Goal: Task Accomplishment & Management: Complete application form

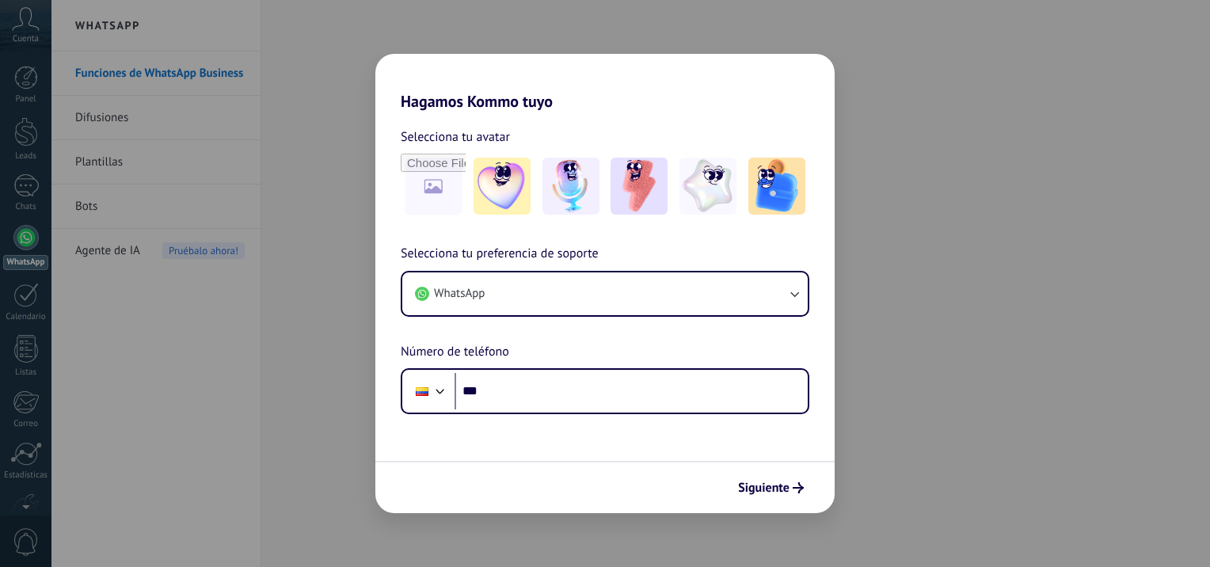
click at [301, 279] on div "Hagamos Kommo tuyo Selecciona tu avatar Selecciona tu preferencia de soporte Wh…" at bounding box center [605, 283] width 1210 height 567
click at [988, 469] on div "Hagamos Kommo tuyo Selecciona tu avatar Selecciona tu preferencia de soporte Wh…" at bounding box center [605, 283] width 1210 height 567
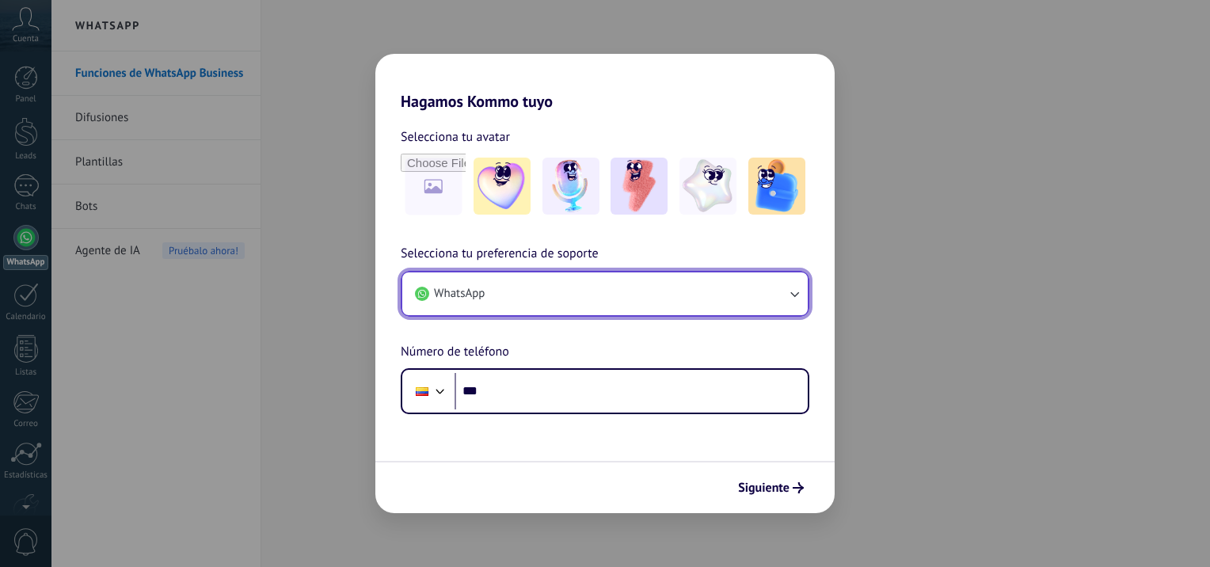
click at [508, 312] on button "WhatsApp" at bounding box center [604, 293] width 405 height 43
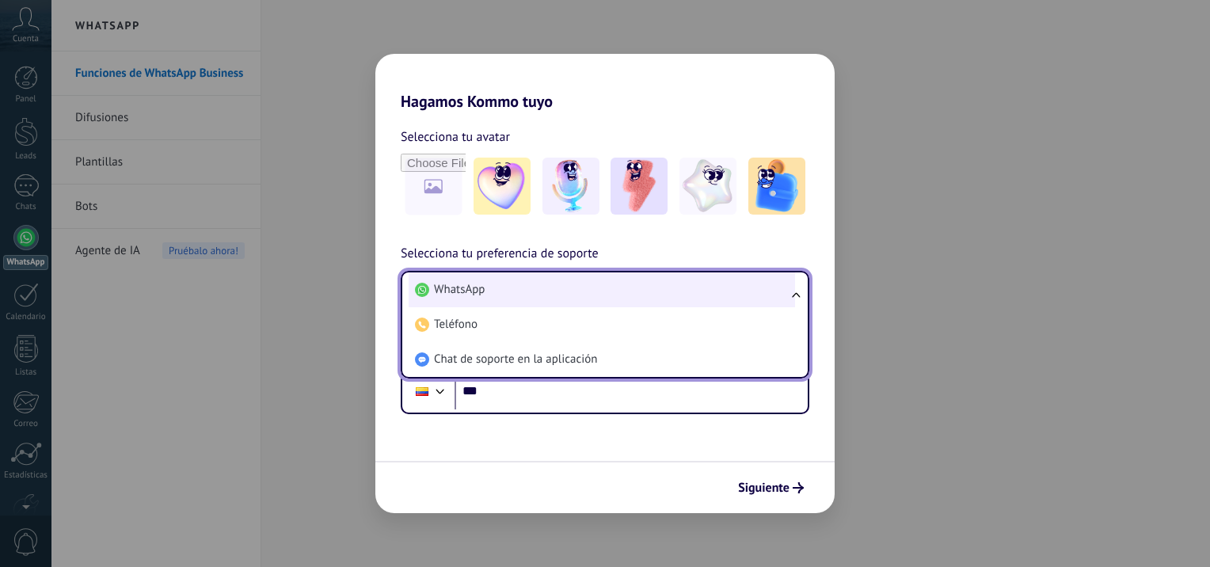
click at [481, 291] on span "WhatsApp" at bounding box center [459, 290] width 51 height 16
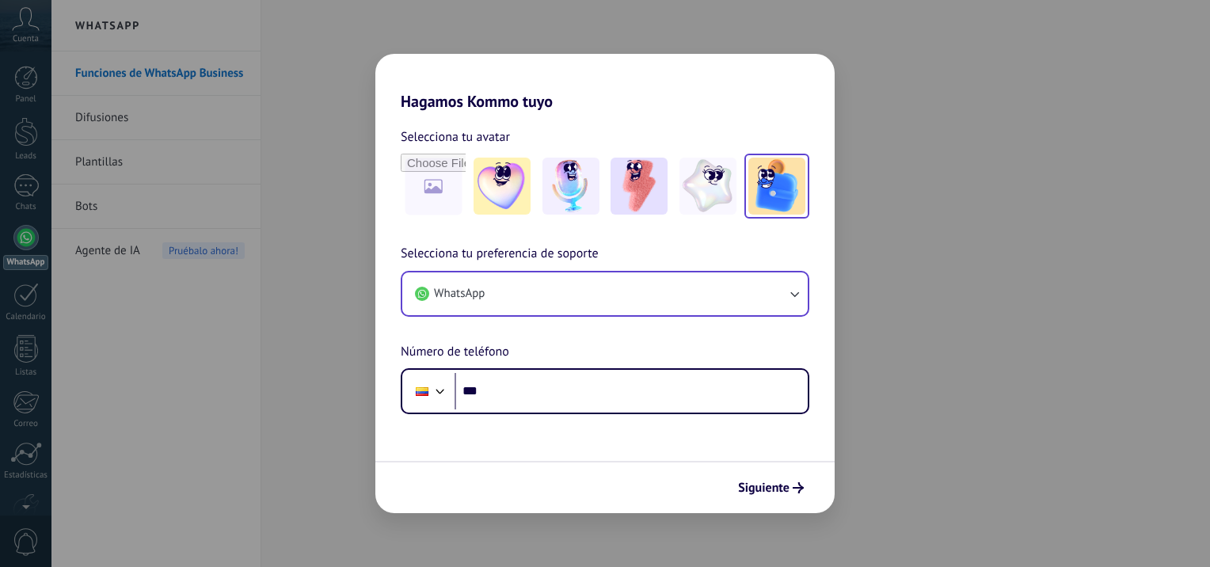
click at [796, 190] on img at bounding box center [776, 186] width 57 height 57
click at [722, 198] on img at bounding box center [707, 186] width 57 height 57
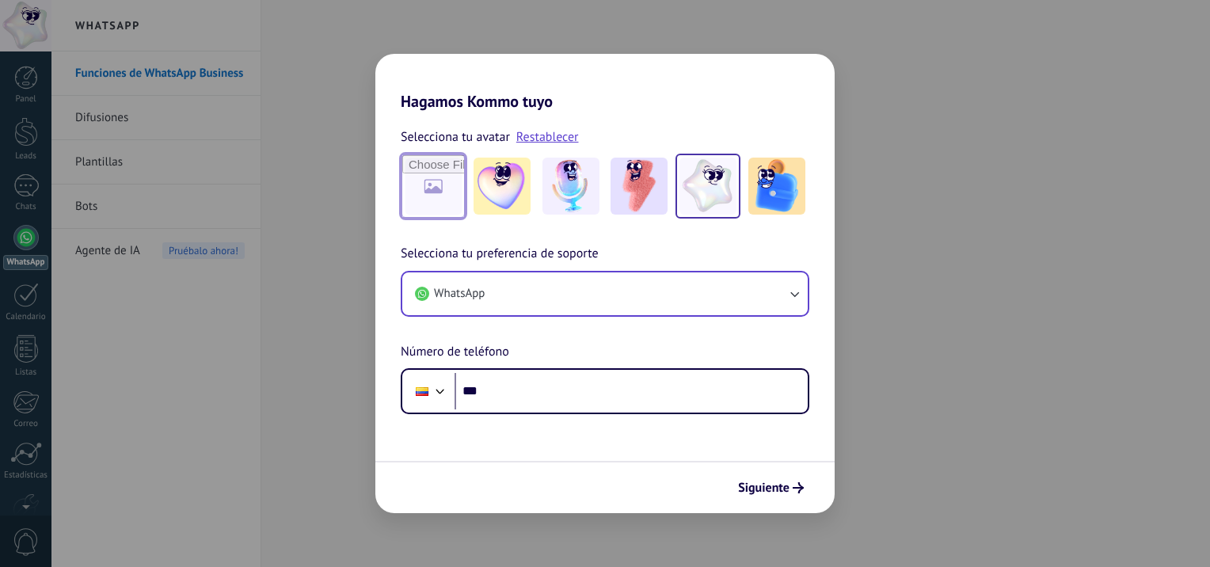
click at [453, 179] on input "file" at bounding box center [433, 186] width 62 height 62
click at [796, 194] on img at bounding box center [776, 186] width 57 height 57
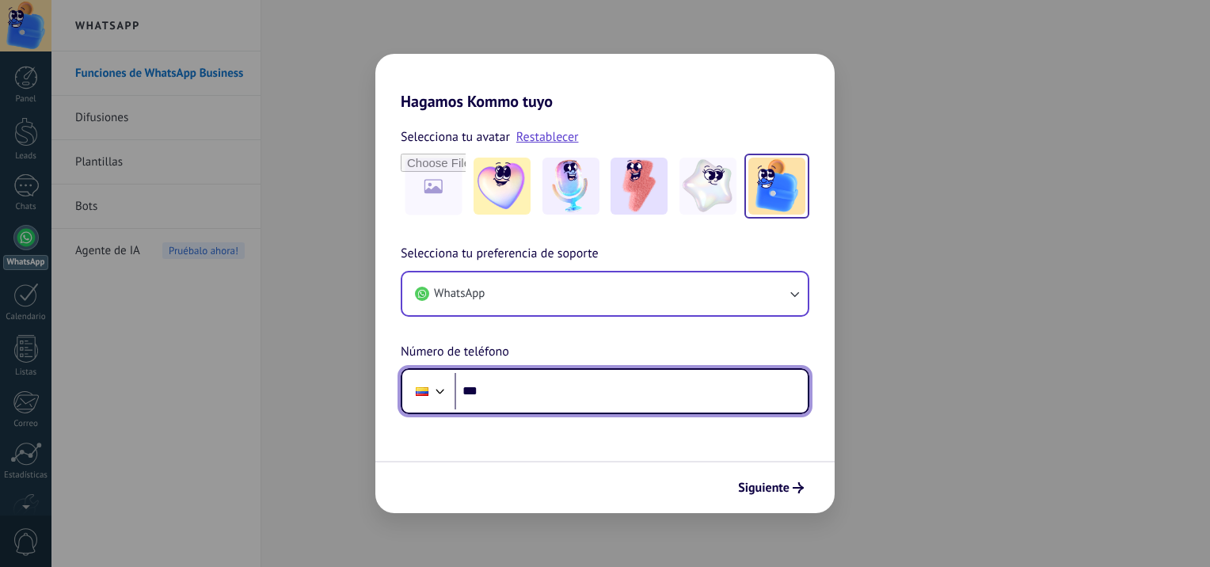
click at [540, 387] on input "***" at bounding box center [631, 391] width 353 height 36
type input "******"
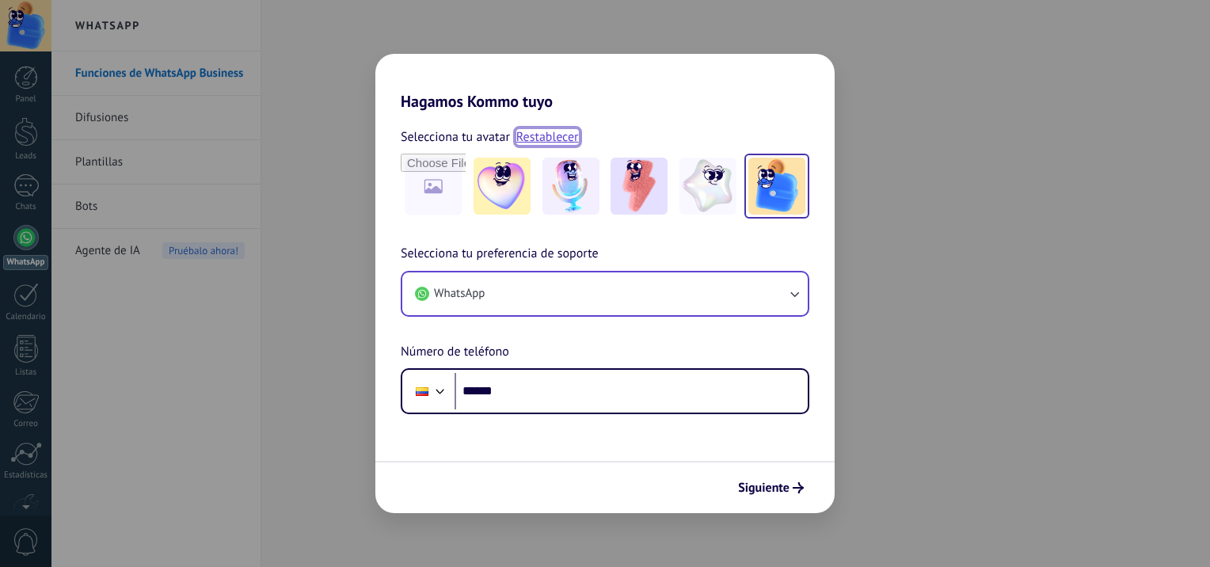
click at [550, 139] on link "Restablecer" at bounding box center [547, 137] width 63 height 16
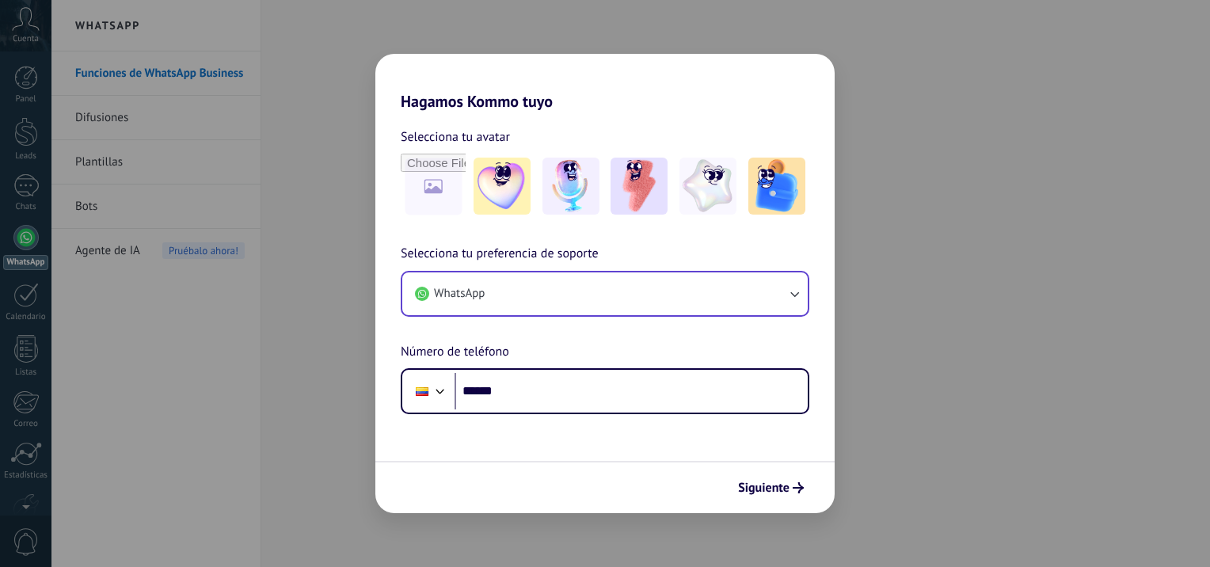
click at [227, 464] on div "Hagamos Kommo tuyo Selecciona tu avatar Selecciona tu preferencia de soporte Wh…" at bounding box center [605, 283] width 1210 height 567
click at [261, 471] on div "Hagamos Kommo tuyo Selecciona tu avatar Selecciona tu preferencia de soporte Wh…" at bounding box center [605, 283] width 1210 height 567
click at [270, 471] on div "Hagamos Kommo tuyo Selecciona tu avatar Selecciona tu preferencia de soporte Wh…" at bounding box center [605, 283] width 1210 height 567
click at [28, 83] on div "Hagamos Kommo tuyo Selecciona tu avatar Selecciona tu preferencia de soporte Wh…" at bounding box center [605, 283] width 1210 height 567
